Goal: Answer question/provide support: Share knowledge or assist other users

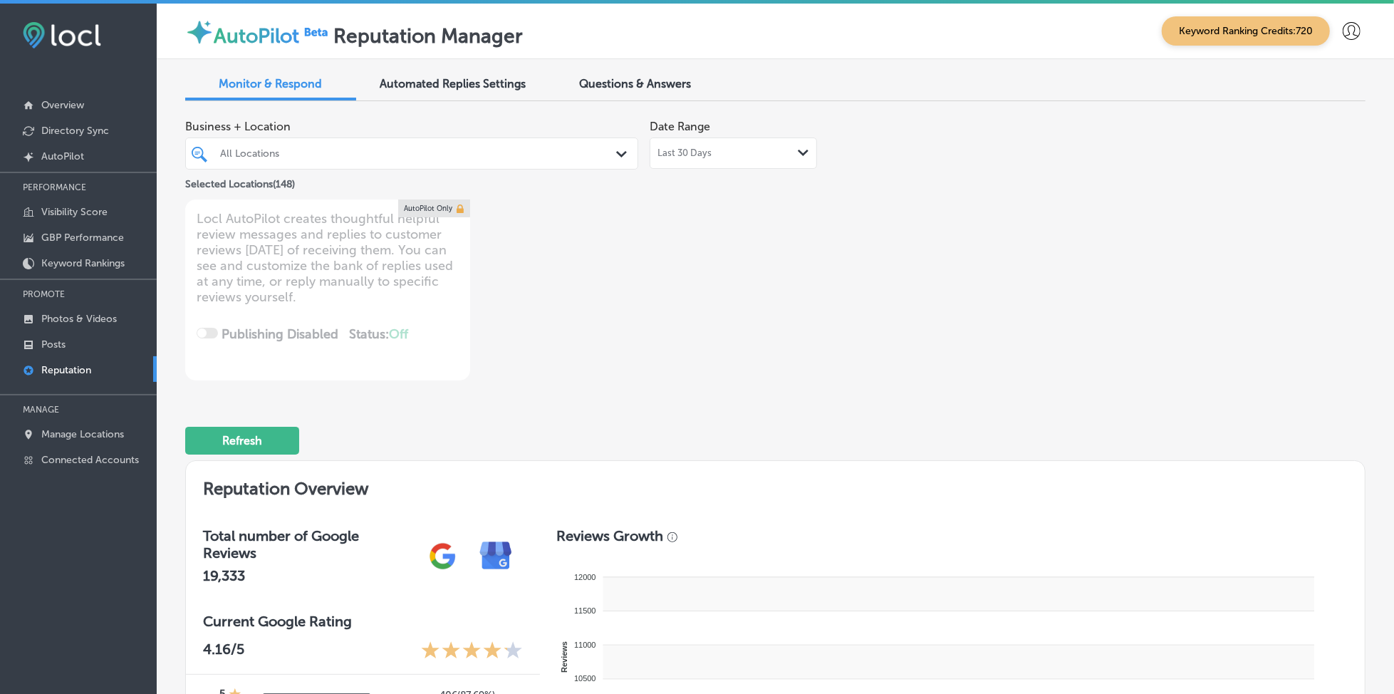
type textarea "x"
click at [691, 78] on span "Questions & Answers" at bounding box center [636, 84] width 112 height 14
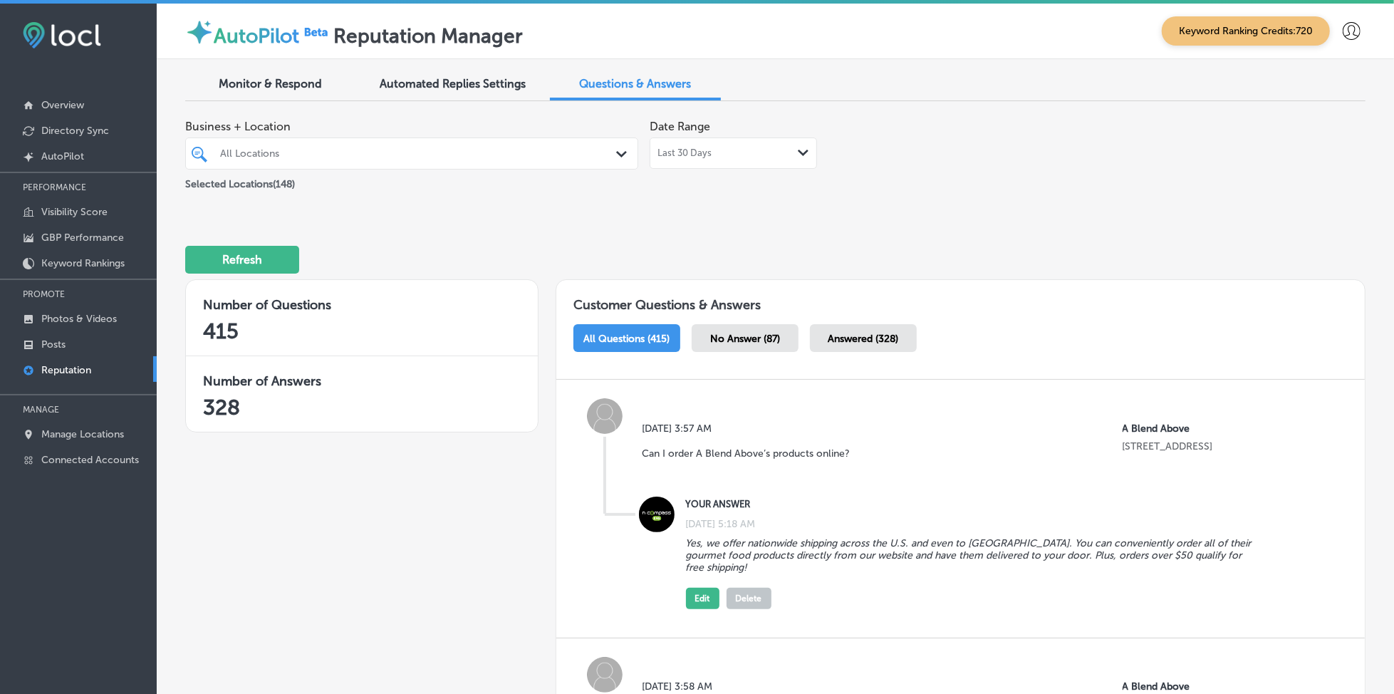
click at [574, 150] on div "All Locations" at bounding box center [418, 153] width 397 height 12
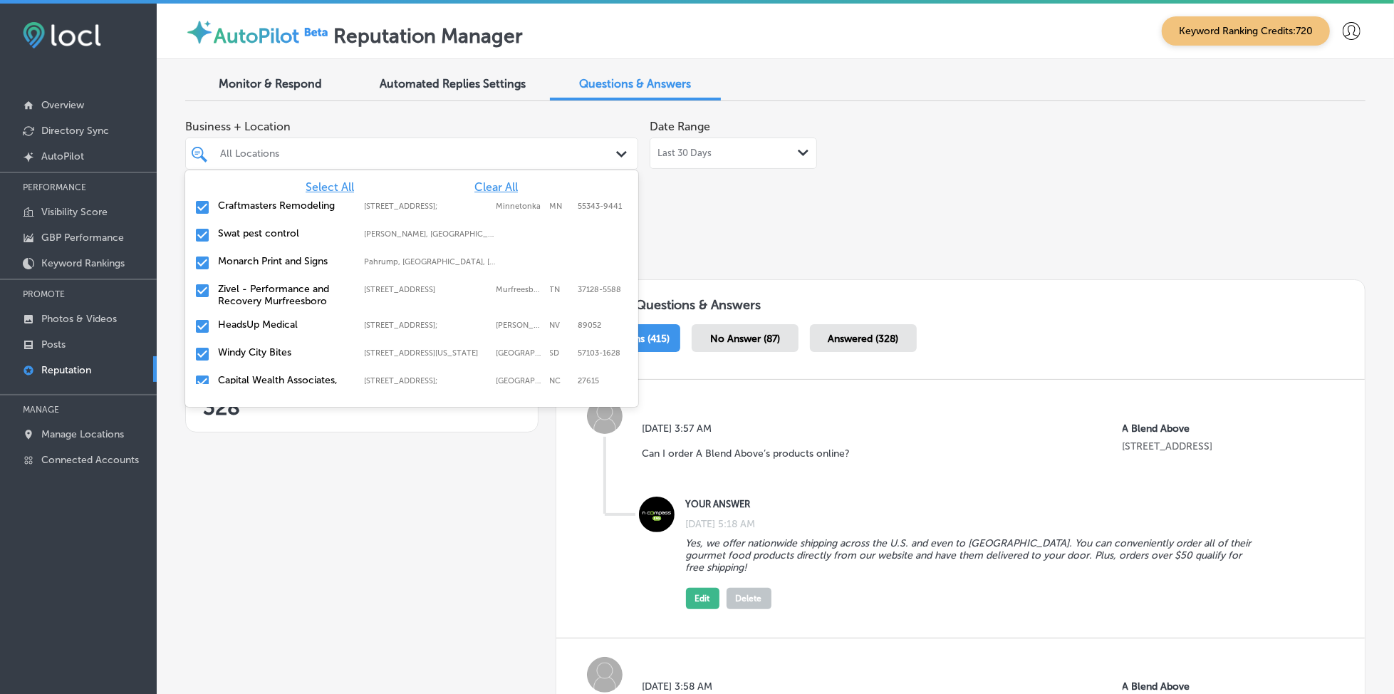
click at [487, 188] on span "Clear All" at bounding box center [495, 187] width 43 height 14
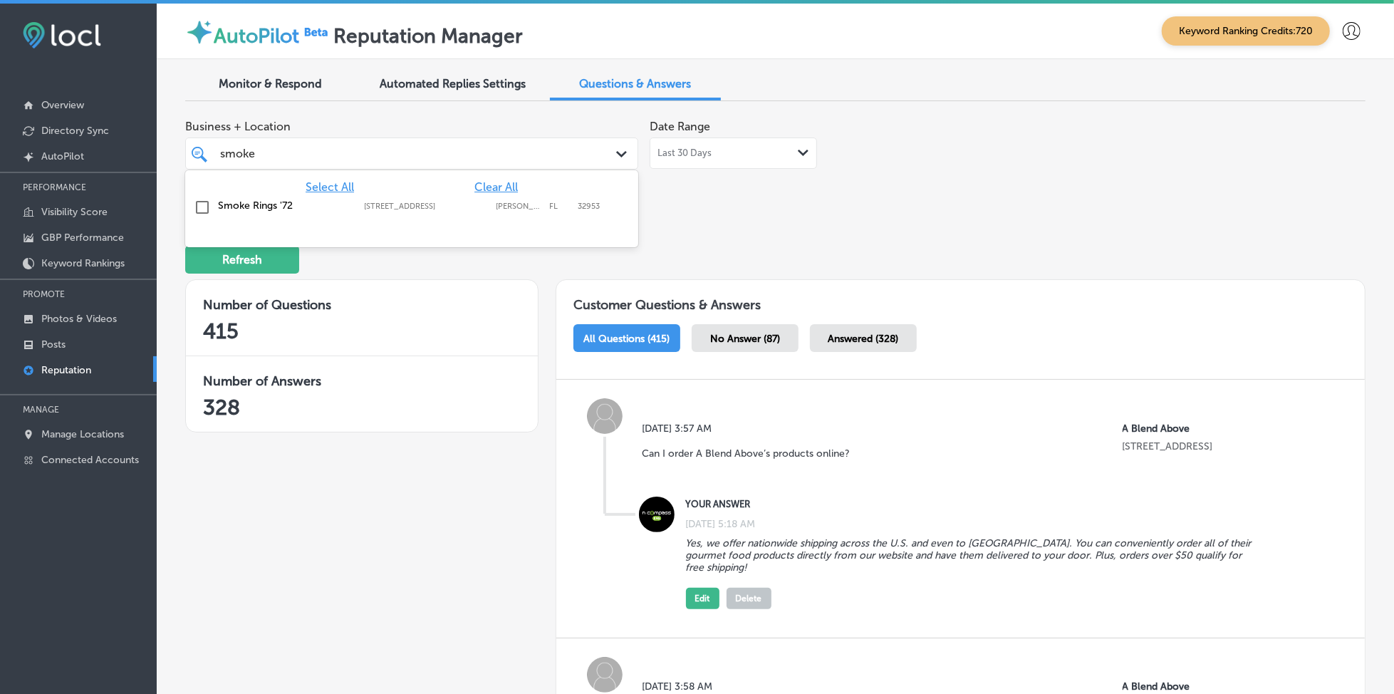
click at [503, 203] on label "[PERSON_NAME][GEOGRAPHIC_DATA]" at bounding box center [519, 206] width 46 height 9
type input "smoke"
click at [947, 180] on div "Business + Location option [STREET_ADDRESS]. option [STREET_ADDRESS]. 2 results…" at bounding box center [775, 156] width 1180 height 87
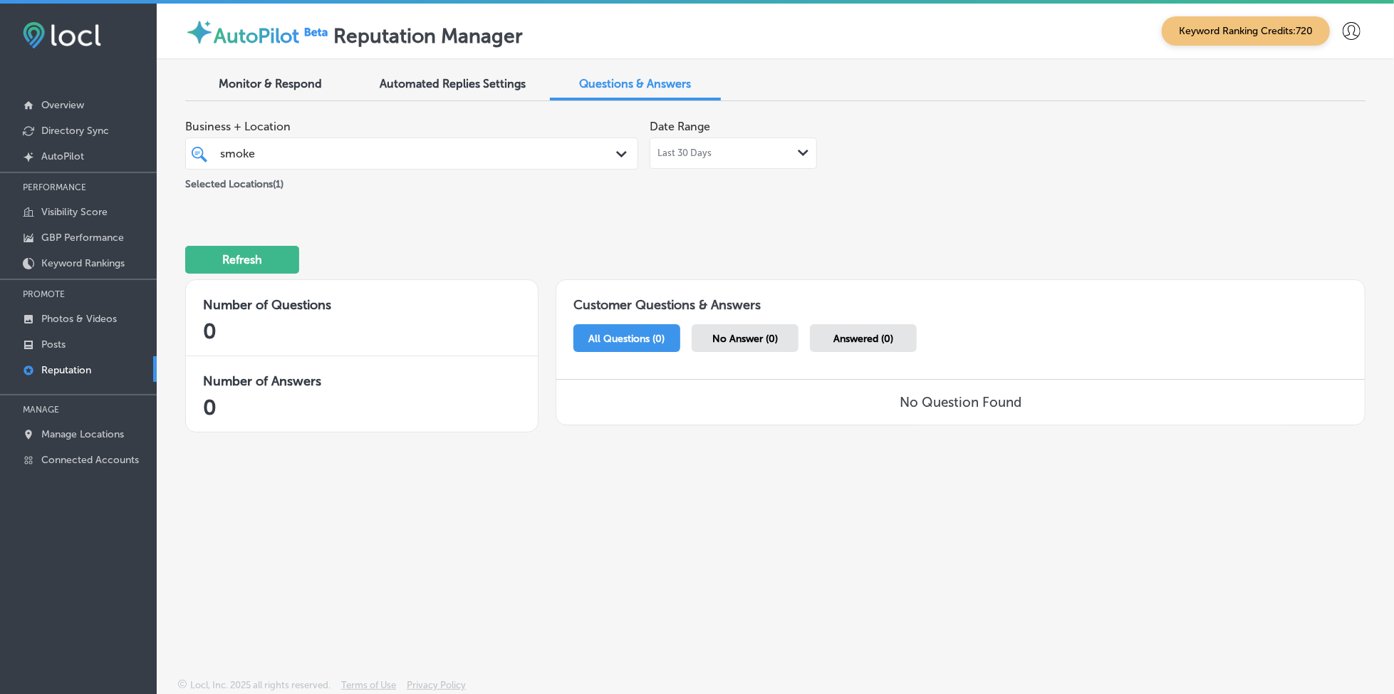
click at [761, 333] on span "No Answer (0)" at bounding box center [745, 339] width 66 height 12
click at [672, 345] on div "All Questions (0)" at bounding box center [626, 338] width 107 height 28
